Goal: Information Seeking & Learning: Find specific fact

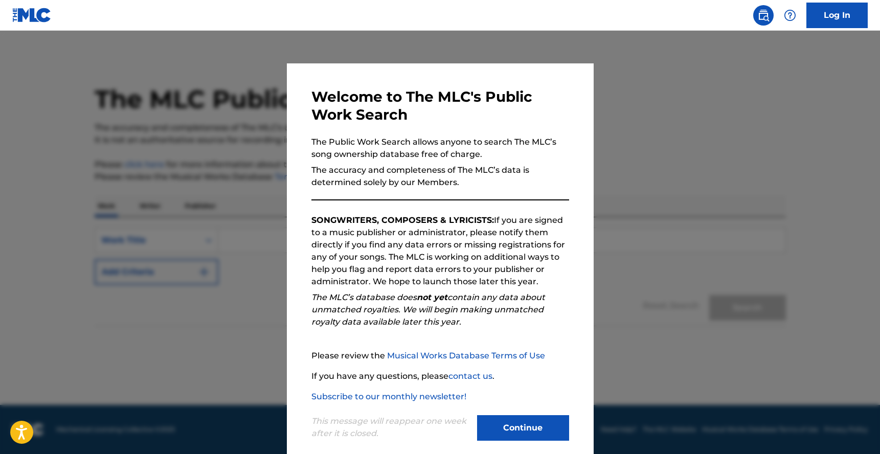
click at [512, 425] on button "Continue" at bounding box center [523, 428] width 92 height 26
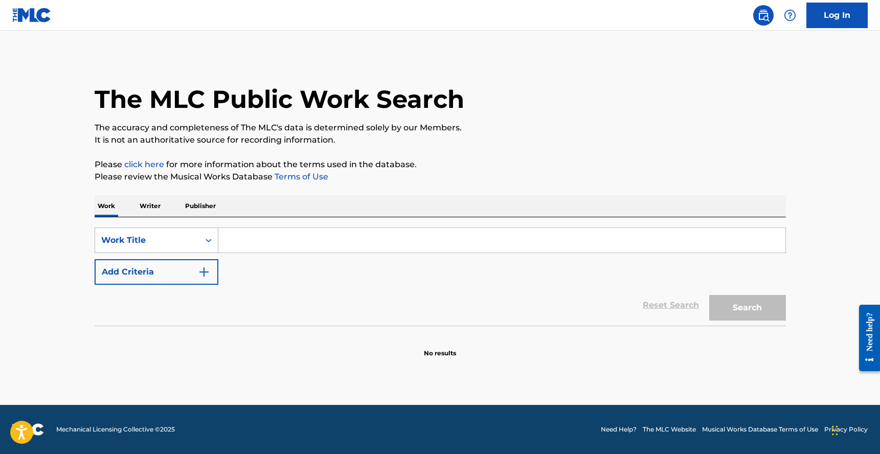
click at [182, 235] on div "Work Title" at bounding box center [147, 240] width 92 height 12
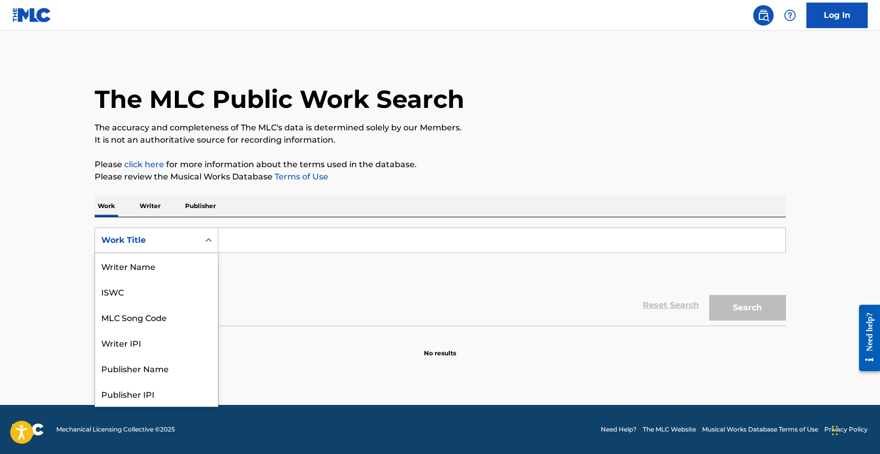
scroll to position [51, 0]
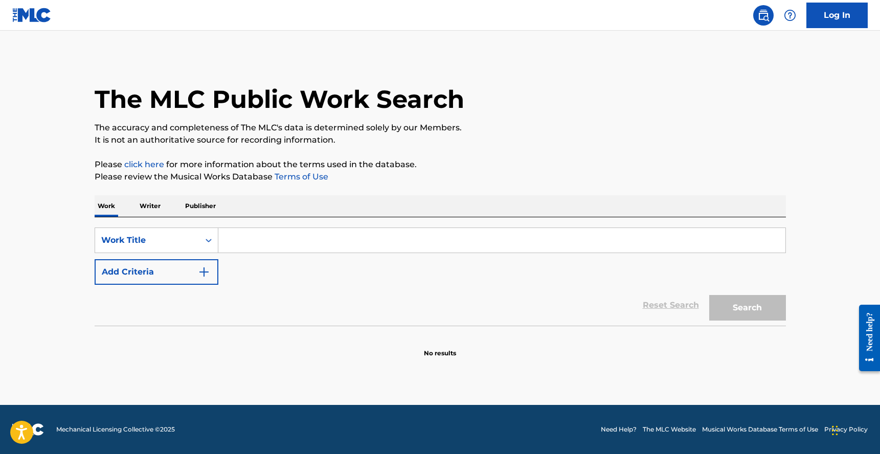
click at [155, 213] on p "Writer" at bounding box center [150, 205] width 27 height 21
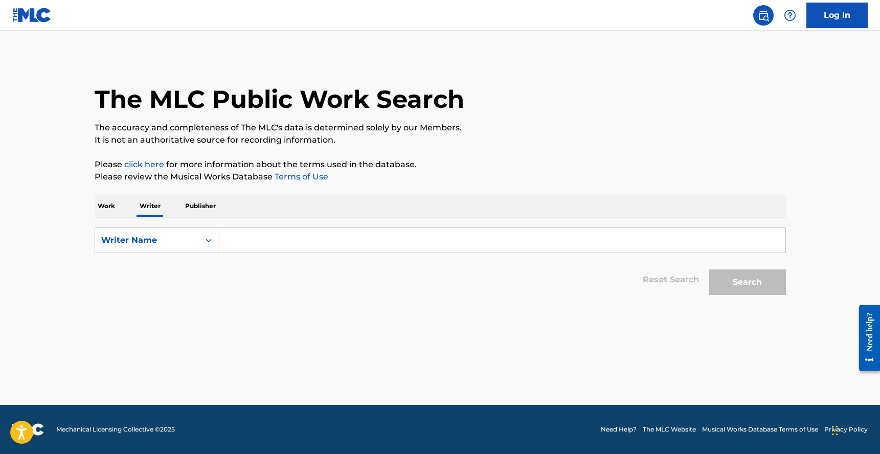
click at [251, 230] on input "Search Form" at bounding box center [501, 240] width 567 height 25
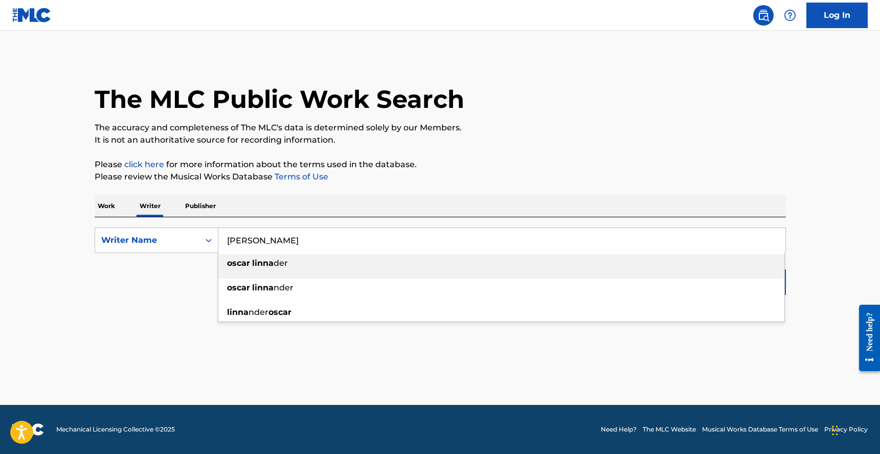
click at [267, 270] on div "[PERSON_NAME] der" at bounding box center [501, 263] width 566 height 18
type input "[PERSON_NAME]"
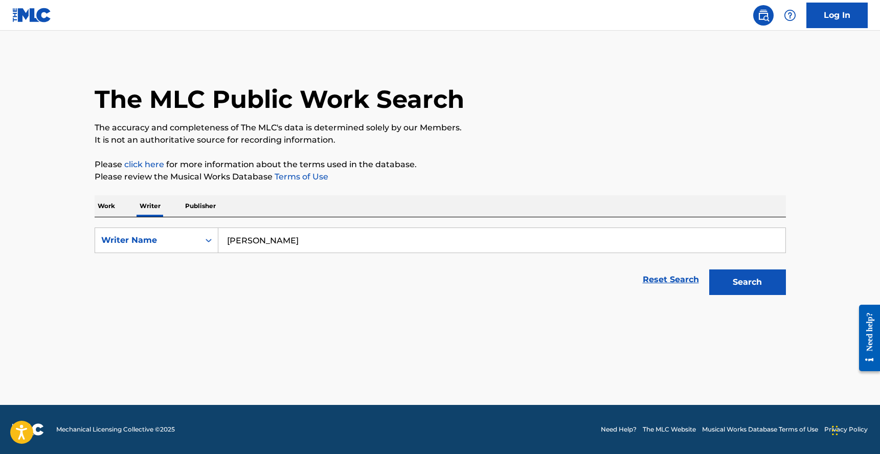
click at [755, 286] on button "Search" at bounding box center [748, 283] width 77 height 26
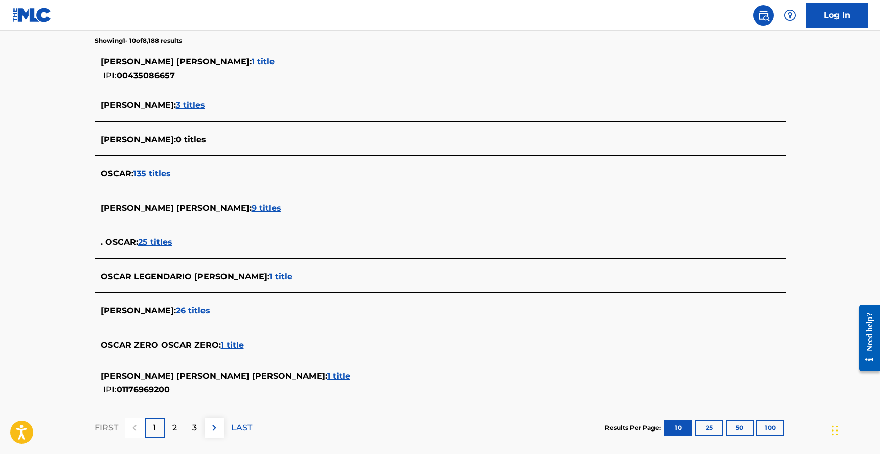
scroll to position [271, 0]
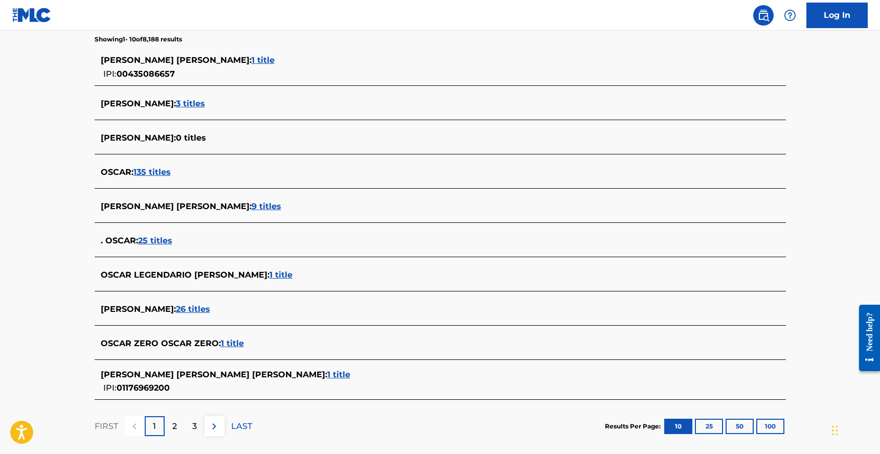
click at [204, 310] on span "26 titles" at bounding box center [193, 309] width 34 height 10
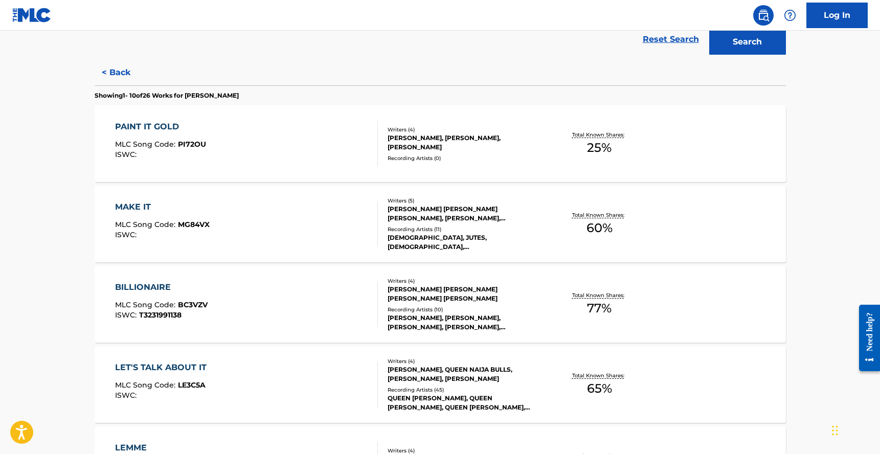
scroll to position [239, 0]
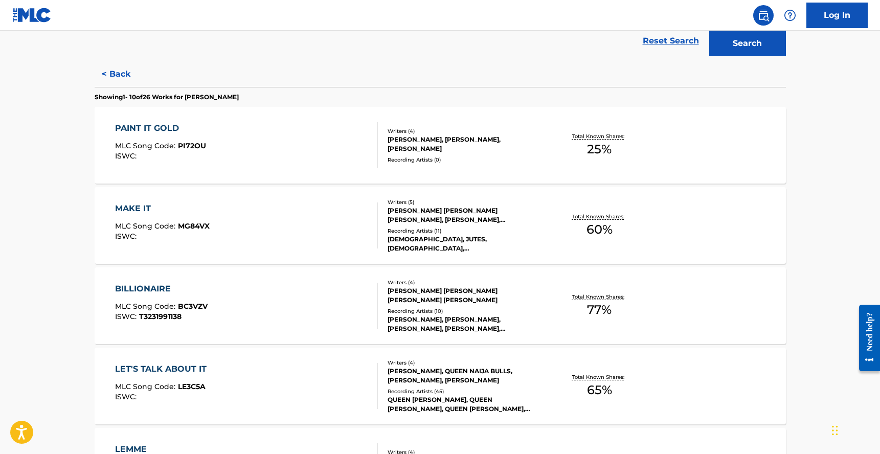
click at [140, 128] on div "PAINT IT GOLD" at bounding box center [160, 128] width 91 height 12
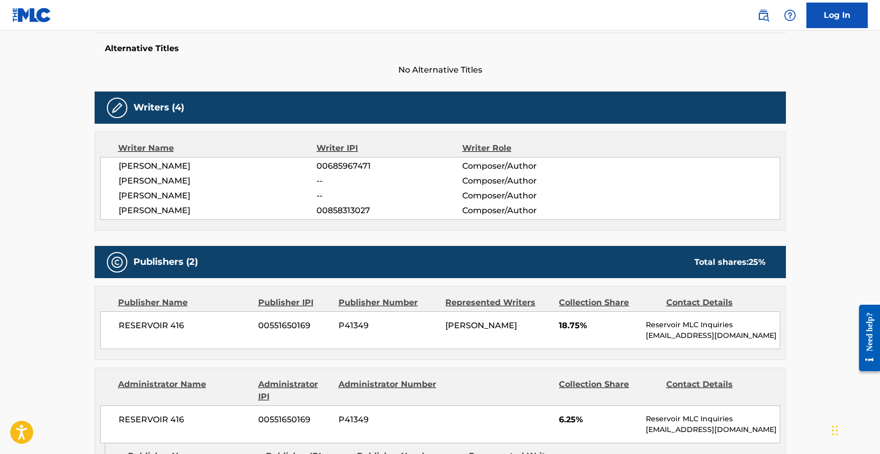
scroll to position [268, 0]
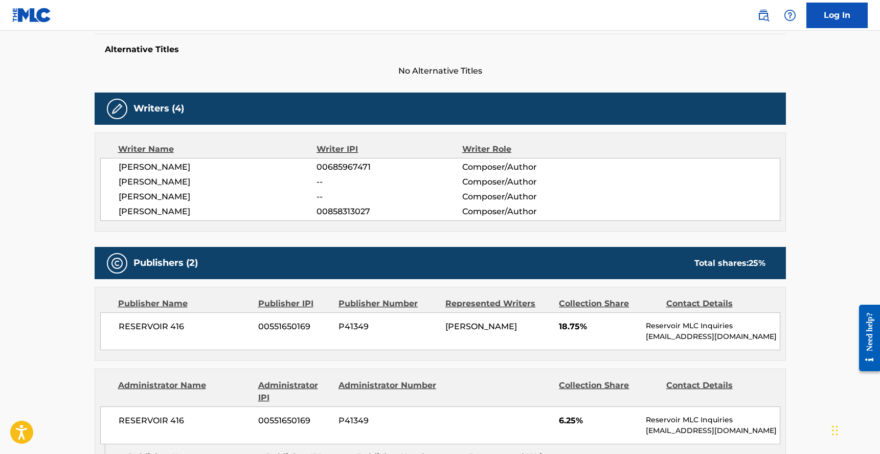
drag, startPoint x: 119, startPoint y: 196, endPoint x: 195, endPoint y: 196, distance: 76.2
click at [195, 196] on span "[PERSON_NAME]" at bounding box center [218, 197] width 198 height 12
click at [148, 196] on span "[PERSON_NAME]" at bounding box center [218, 197] width 198 height 12
click at [135, 196] on span "[PERSON_NAME]" at bounding box center [218, 197] width 198 height 12
click at [174, 196] on span "[PERSON_NAME]" at bounding box center [218, 197] width 198 height 12
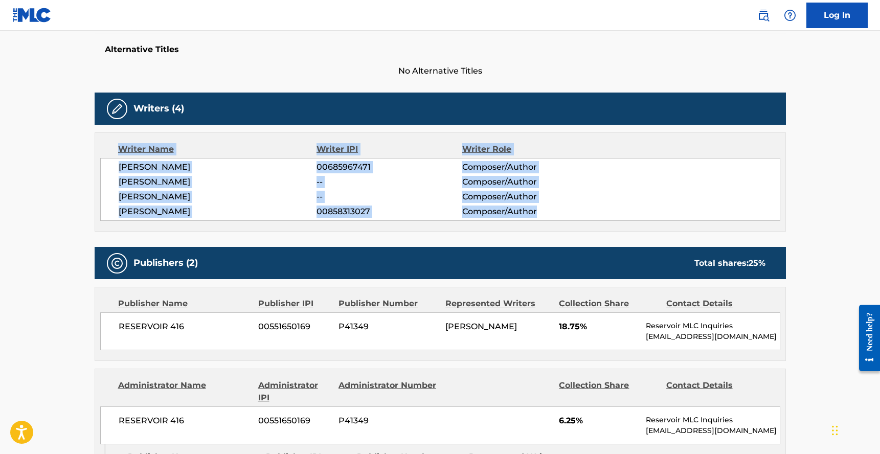
drag, startPoint x: 114, startPoint y: 147, endPoint x: 550, endPoint y: 217, distance: 442.4
click at [550, 217] on div "Writer Name Writer IPI Writer Role [PERSON_NAME] 00685967471 Composer/Author [P…" at bounding box center [441, 181] width 692 height 99
click at [500, 192] on span "Composer/Author" at bounding box center [528, 197] width 132 height 12
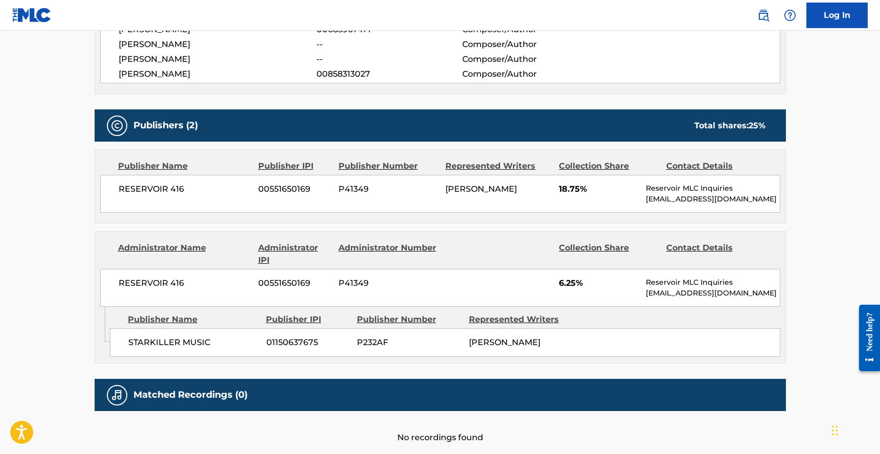
scroll to position [467, 0]
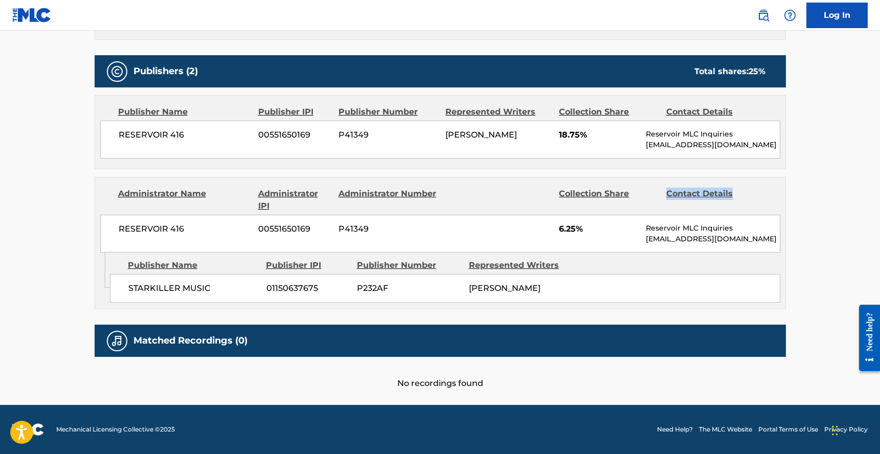
drag, startPoint x: 667, startPoint y: 185, endPoint x: 742, endPoint y: 185, distance: 75.7
click at [742, 188] on div "Contact Details" at bounding box center [716, 200] width 99 height 25
click at [712, 188] on div "Contact Details" at bounding box center [716, 200] width 99 height 25
click at [686, 188] on div "Contact Details" at bounding box center [716, 200] width 99 height 25
drag, startPoint x: 637, startPoint y: 186, endPoint x: 654, endPoint y: 186, distance: 16.9
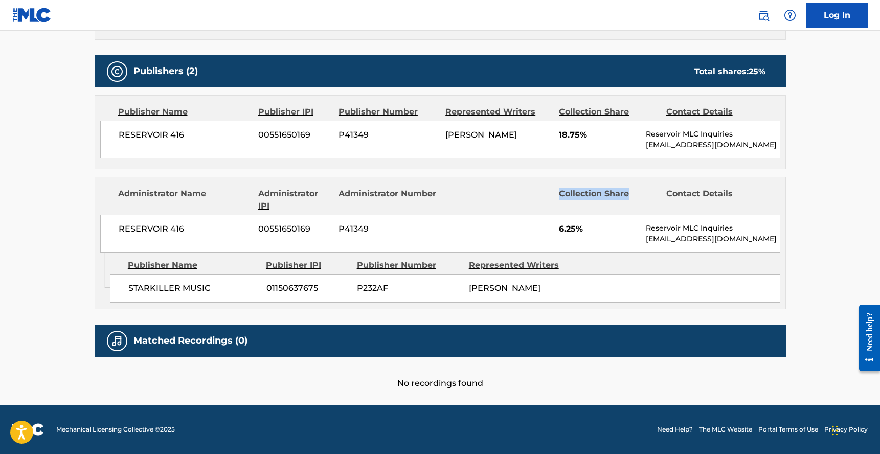
click at [654, 188] on div "Collection Share" at bounding box center [608, 200] width 99 height 25
click at [582, 188] on div "Collection Share" at bounding box center [608, 200] width 99 height 25
